Goal: Transaction & Acquisition: Purchase product/service

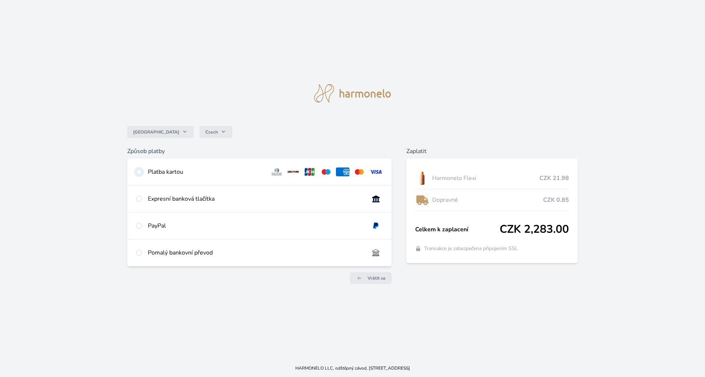
click at [139, 173] on input "radio" at bounding box center [139, 172] width 6 height 6
radio input "true"
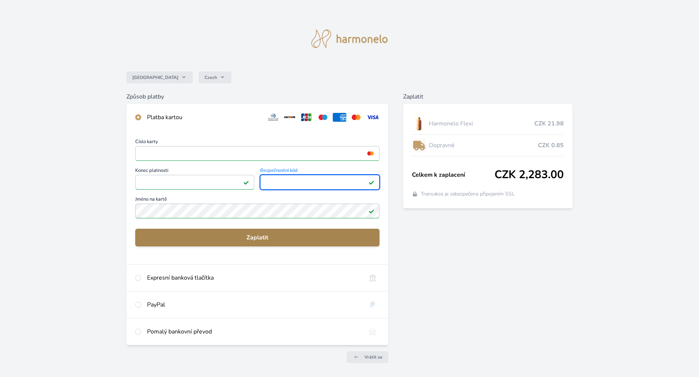
click at [262, 237] on span "Zaplatit" at bounding box center [257, 237] width 233 height 9
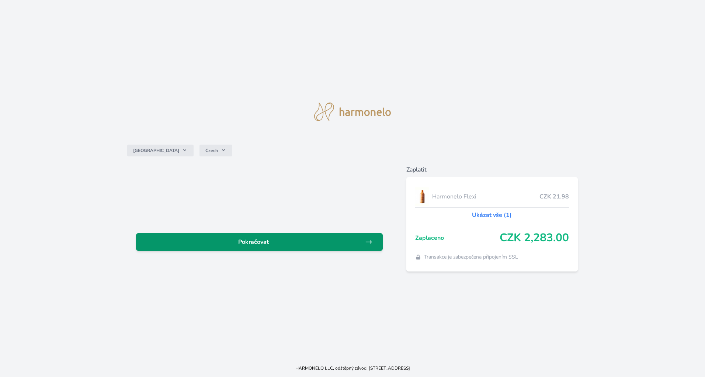
click at [258, 238] on span "Pokračovat" at bounding box center [253, 241] width 223 height 9
